Goal: Check status: Check status

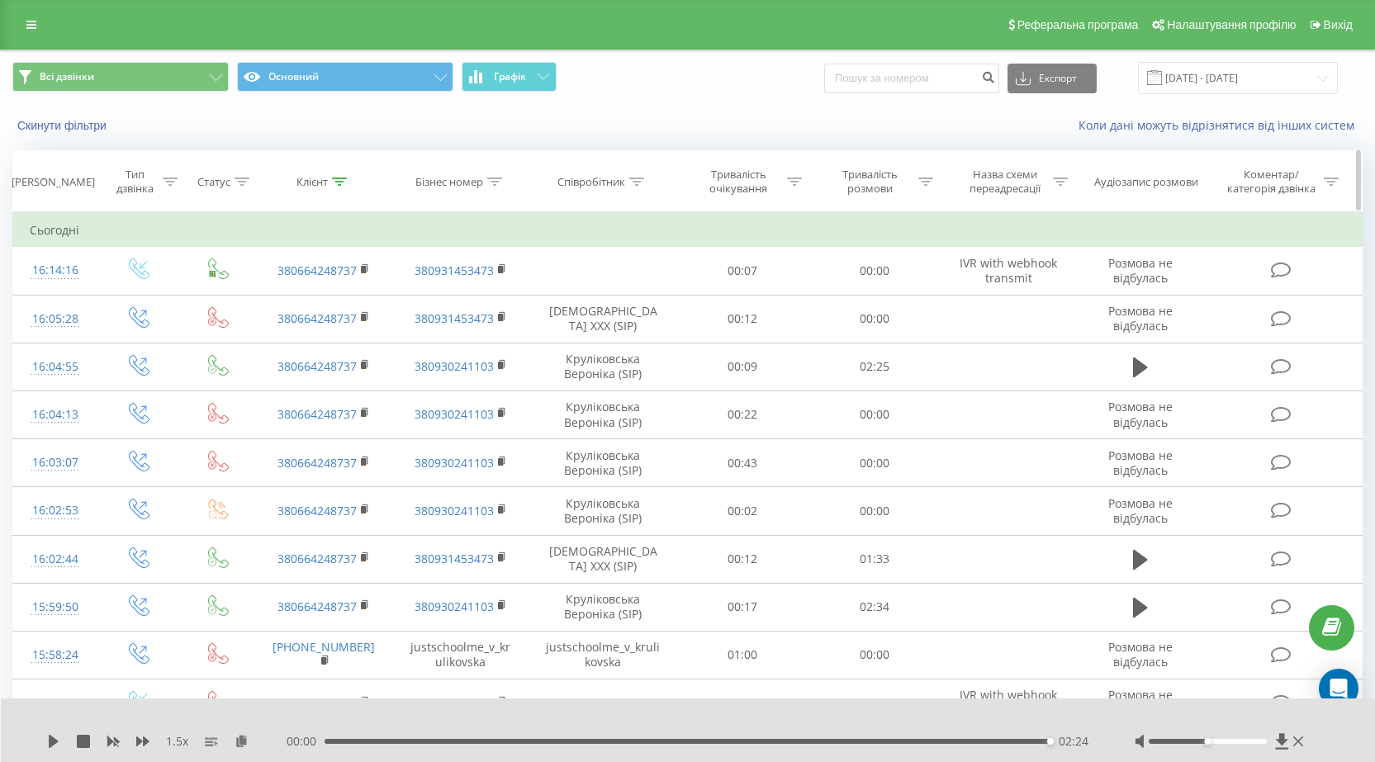
click at [342, 178] on icon at bounding box center [339, 182] width 15 height 8
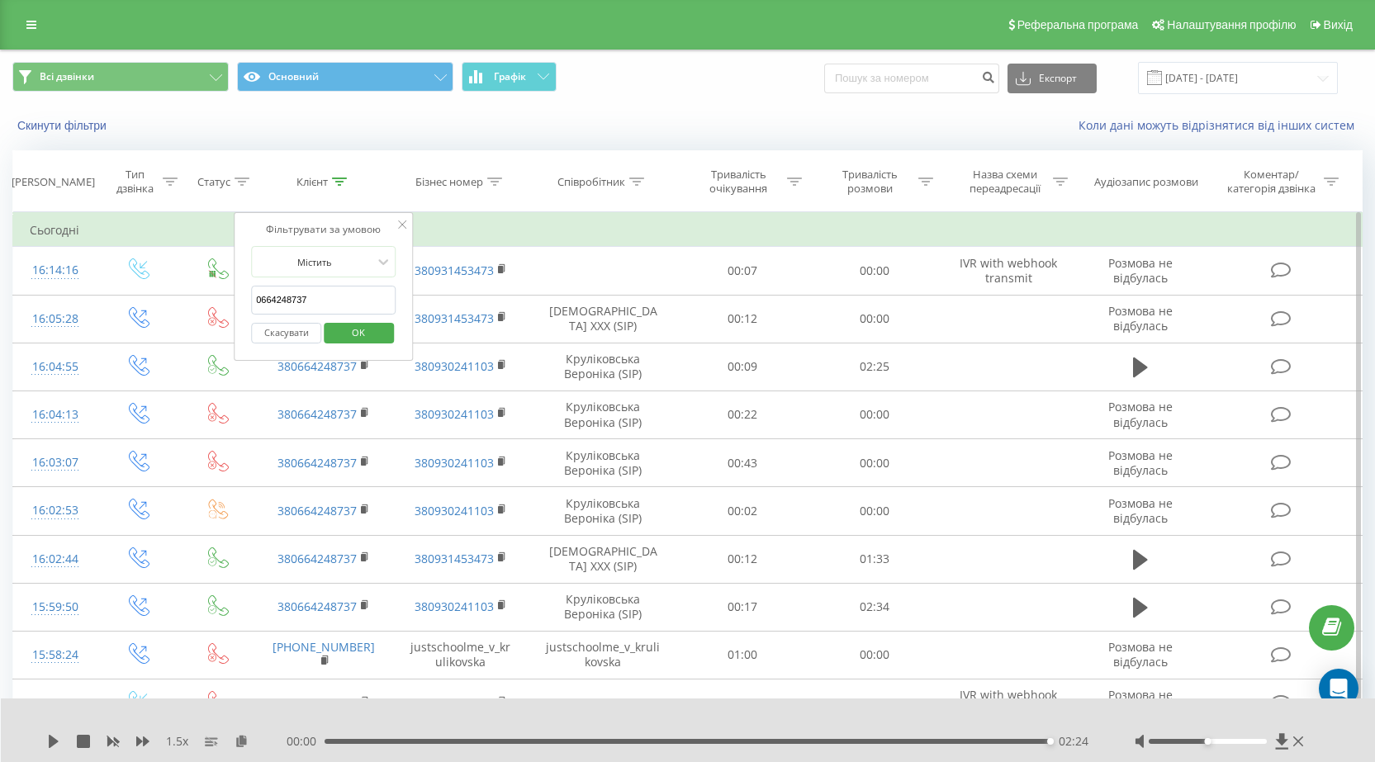
drag, startPoint x: 332, startPoint y: 297, endPoint x: 246, endPoint y: 300, distance: 85.9
click at [246, 300] on div "Фільтрувати за умовою Містить 0664248737 Скасувати OK" at bounding box center [324, 286] width 180 height 149
paste input "0688810121"
type input "0688810121"
click at [349, 333] on span "OK" at bounding box center [358, 333] width 46 height 26
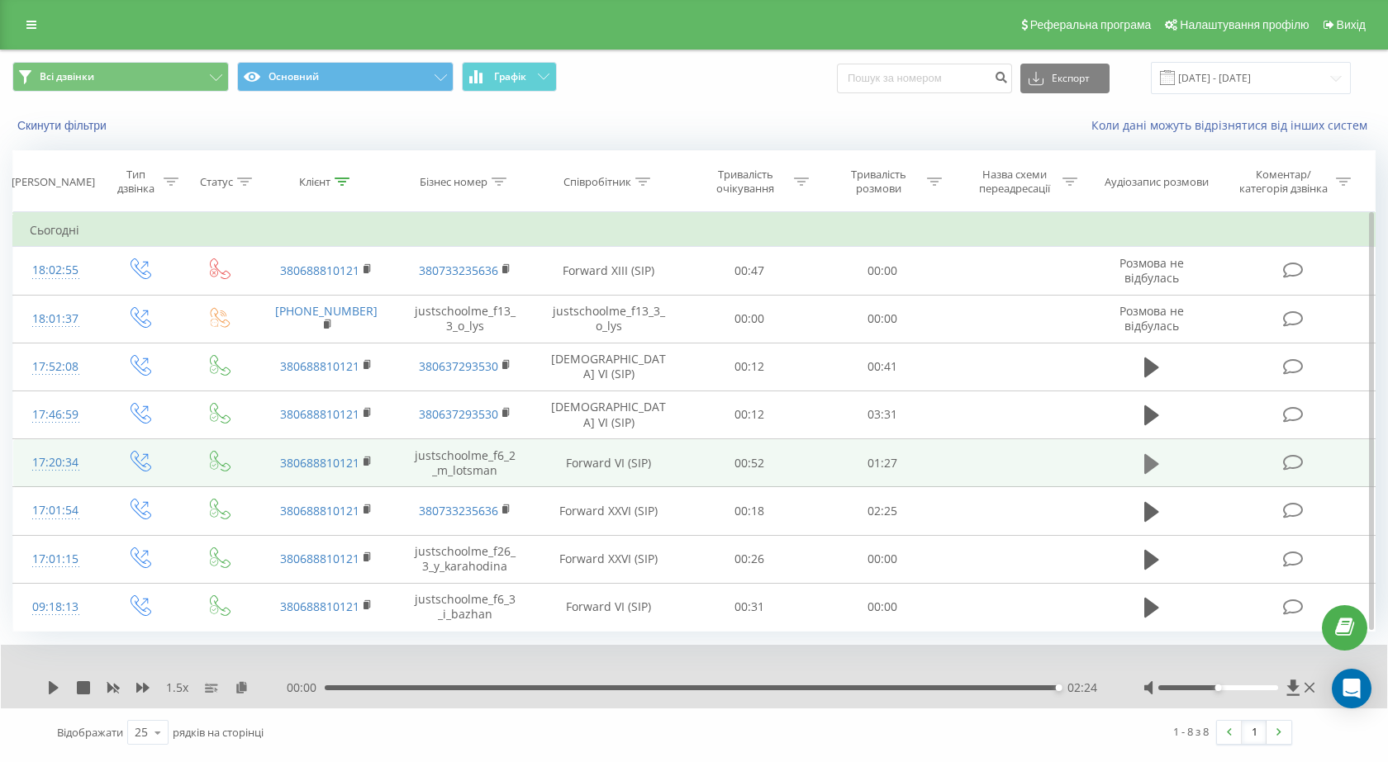
click at [1146, 463] on icon at bounding box center [1151, 463] width 15 height 20
click at [40, 686] on div "1.5 x - 00:03 01:34 01:34" at bounding box center [694, 677] width 1386 height 64
click at [57, 688] on icon at bounding box center [56, 687] width 3 height 13
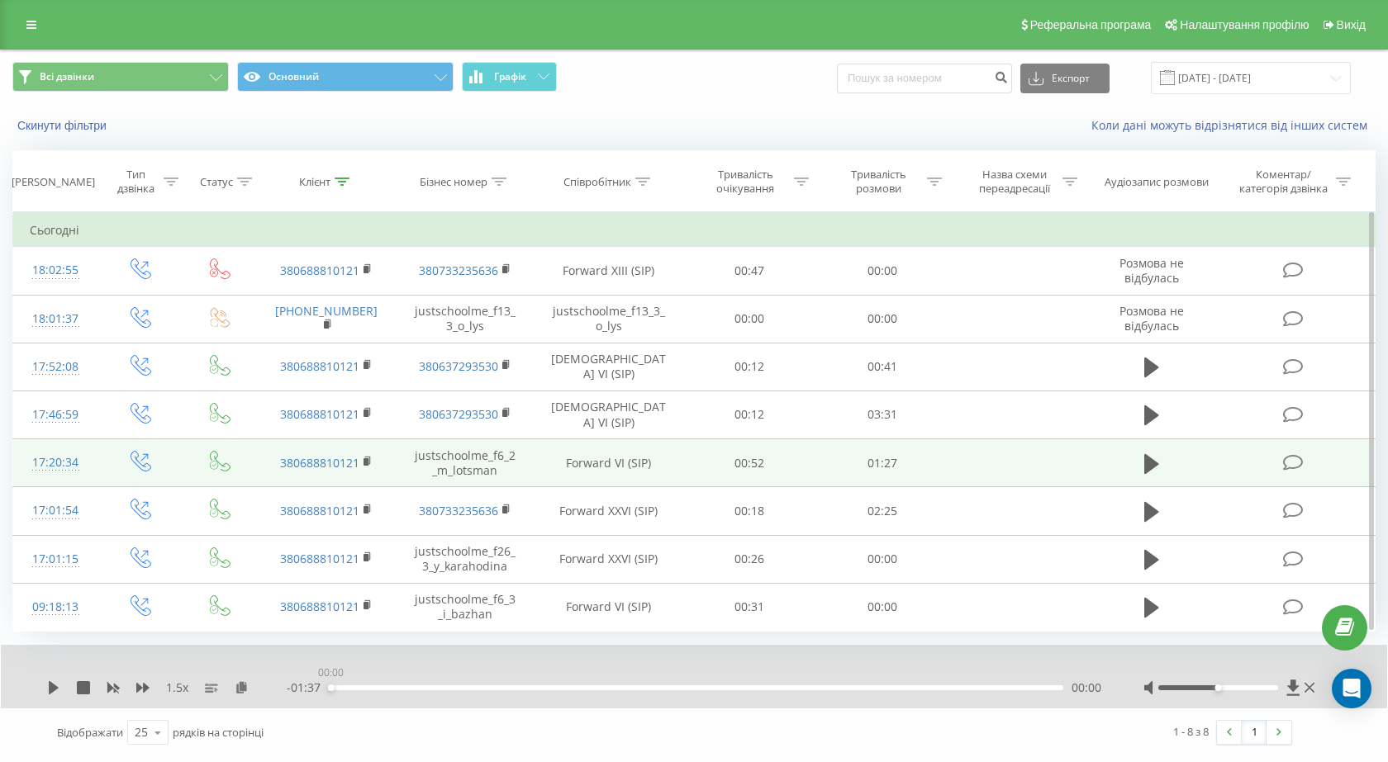
click at [330, 689] on div "00:00" at bounding box center [696, 688] width 734 height 5
click at [49, 684] on icon at bounding box center [53, 687] width 13 height 13
click at [49, 684] on icon at bounding box center [50, 687] width 3 height 13
